Goal: Information Seeking & Learning: Learn about a topic

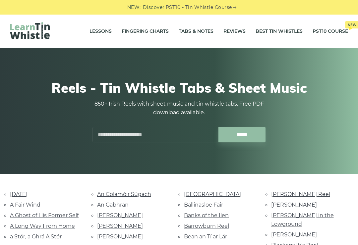
click at [106, 133] on input "text" at bounding box center [155, 135] width 126 height 16
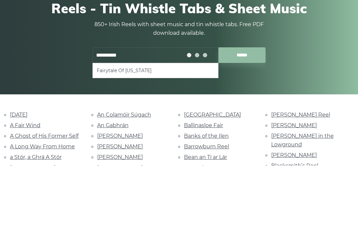
type input "**********"
click at [242, 127] on input "******" at bounding box center [241, 135] width 47 height 16
click at [246, 127] on input "******" at bounding box center [241, 135] width 47 height 16
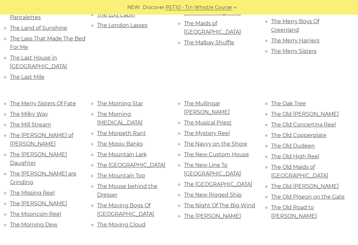
scroll to position [2597, 0]
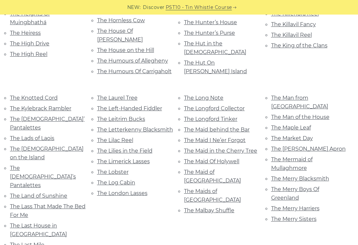
scroll to position [2433, 0]
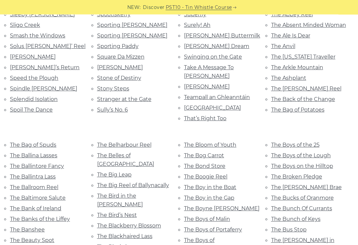
scroll to position [1643, 0]
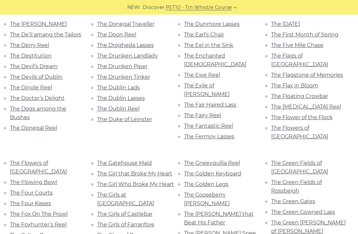
scroll to position [2055, 0]
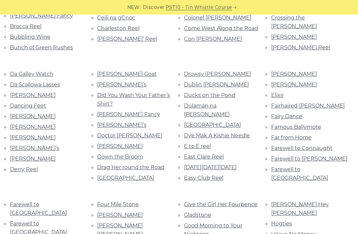
scroll to position [400, 0]
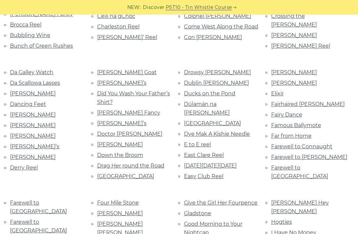
click at [282, 165] on link "Farewell to Ireland" at bounding box center [299, 172] width 57 height 15
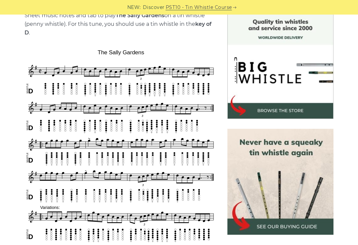
scroll to position [176, 0]
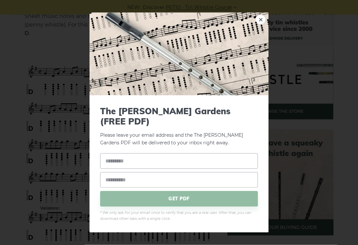
scroll to position [176, 0]
click at [256, 24] on link "×" at bounding box center [260, 20] width 10 height 10
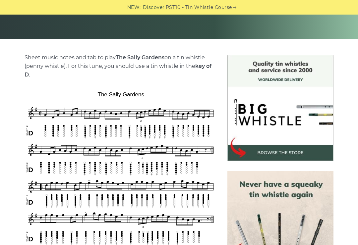
scroll to position [137, 0]
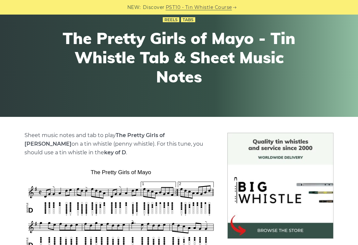
scroll to position [47, 0]
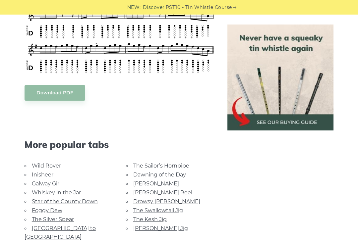
scroll to position [377, 0]
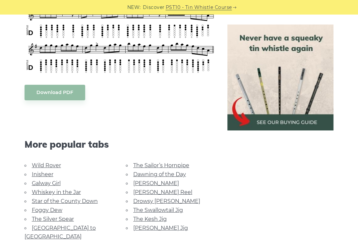
click at [38, 165] on link "Wild Rover" at bounding box center [46, 165] width 29 height 6
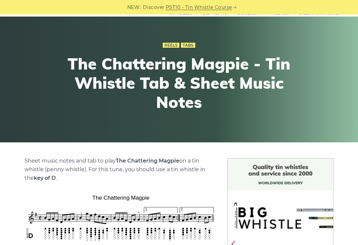
scroll to position [26, 0]
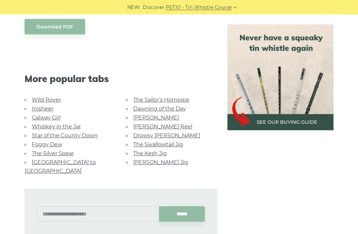
scroll to position [840, 0]
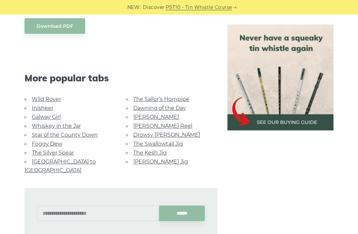
click at [44, 114] on link "Galway Girl" at bounding box center [46, 117] width 29 height 6
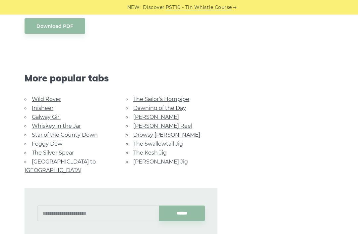
scroll to position [861, 0]
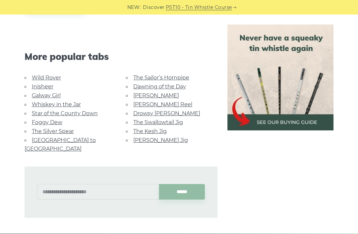
click at [44, 110] on link "Star of the County Down" at bounding box center [65, 113] width 66 height 6
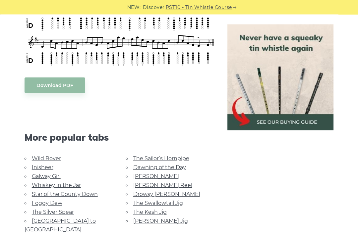
scroll to position [771, 0]
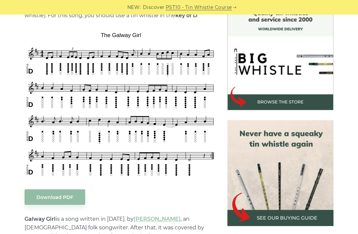
scroll to position [186, 0]
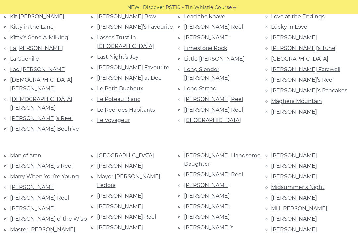
scroll to position [895, 0]
